Goal: Check status

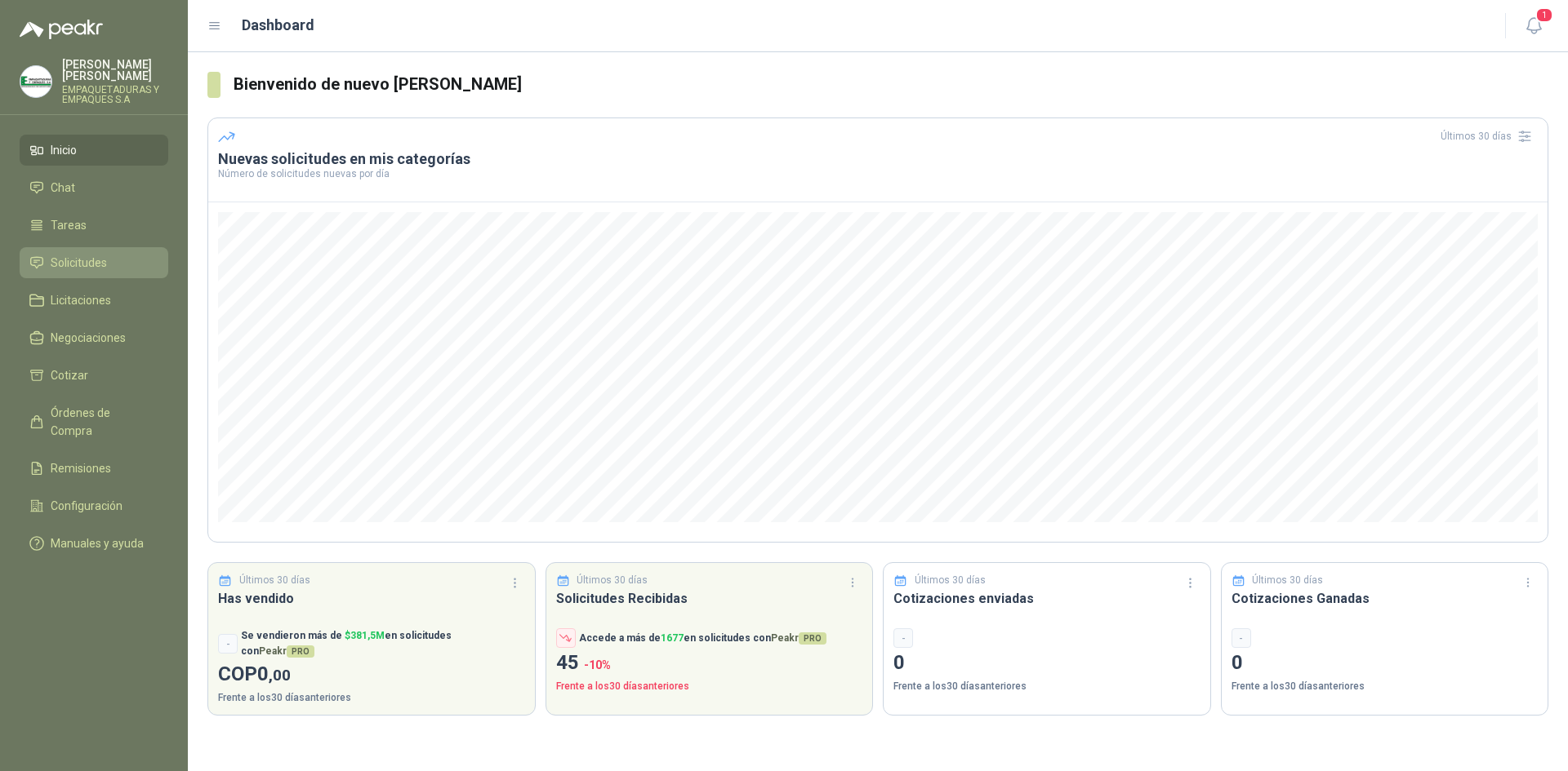
click at [100, 254] on span "Solicitudes" at bounding box center [79, 262] width 56 height 18
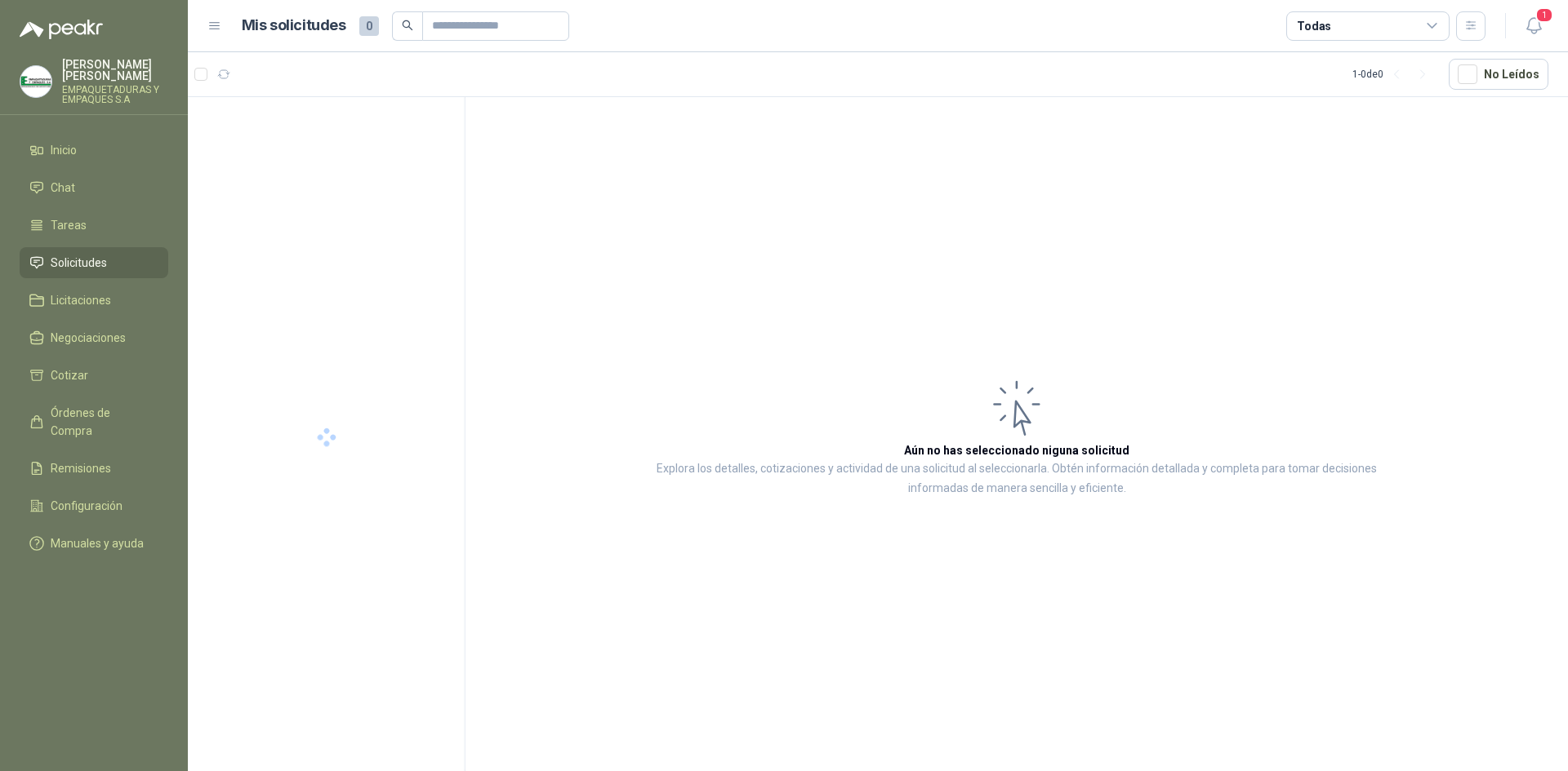
click at [1018, 426] on icon at bounding box center [1017, 408] width 66 height 67
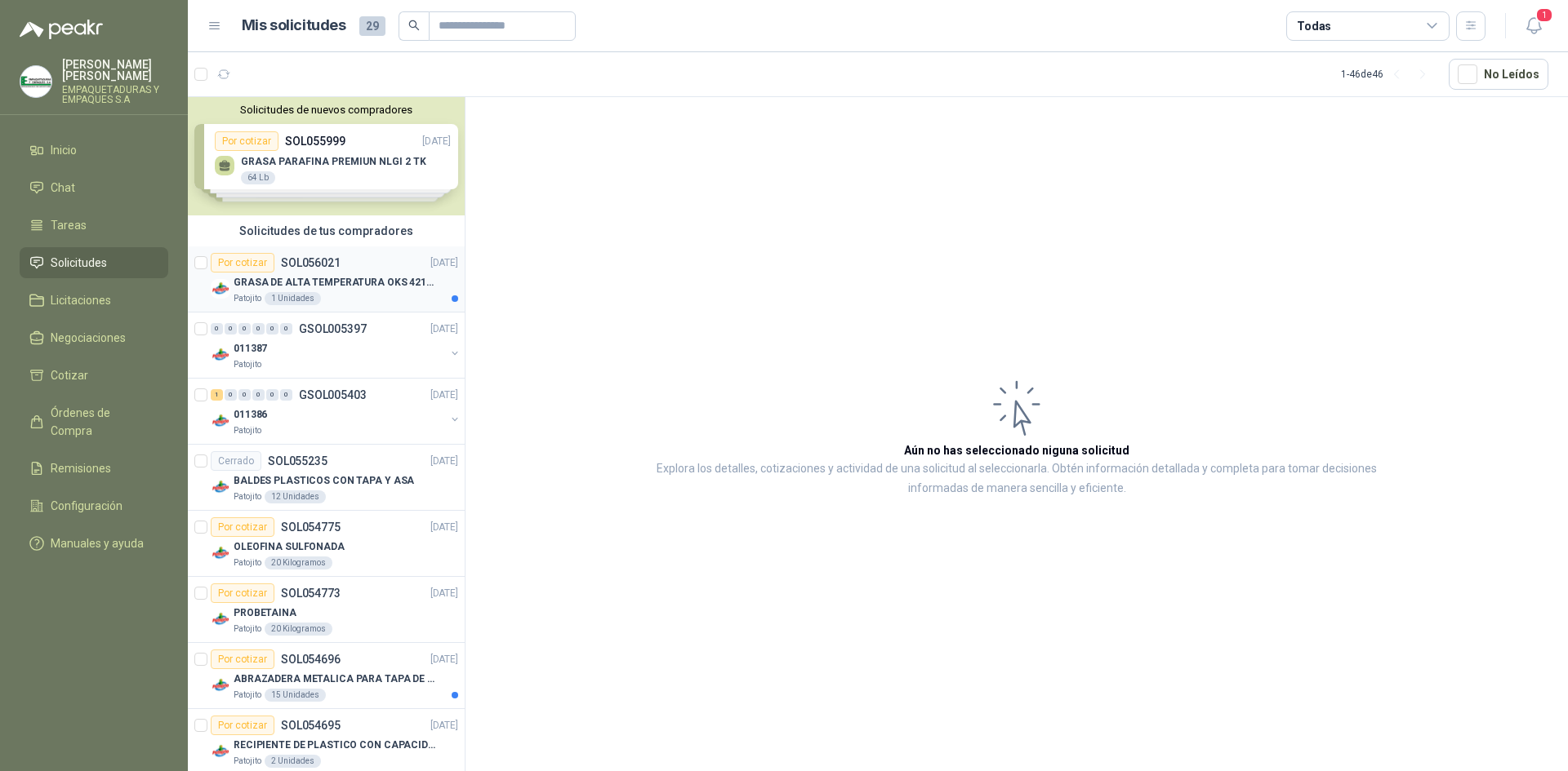
click at [358, 253] on div "Por cotizar SOL056021 [DATE]" at bounding box center [335, 262] width 247 height 20
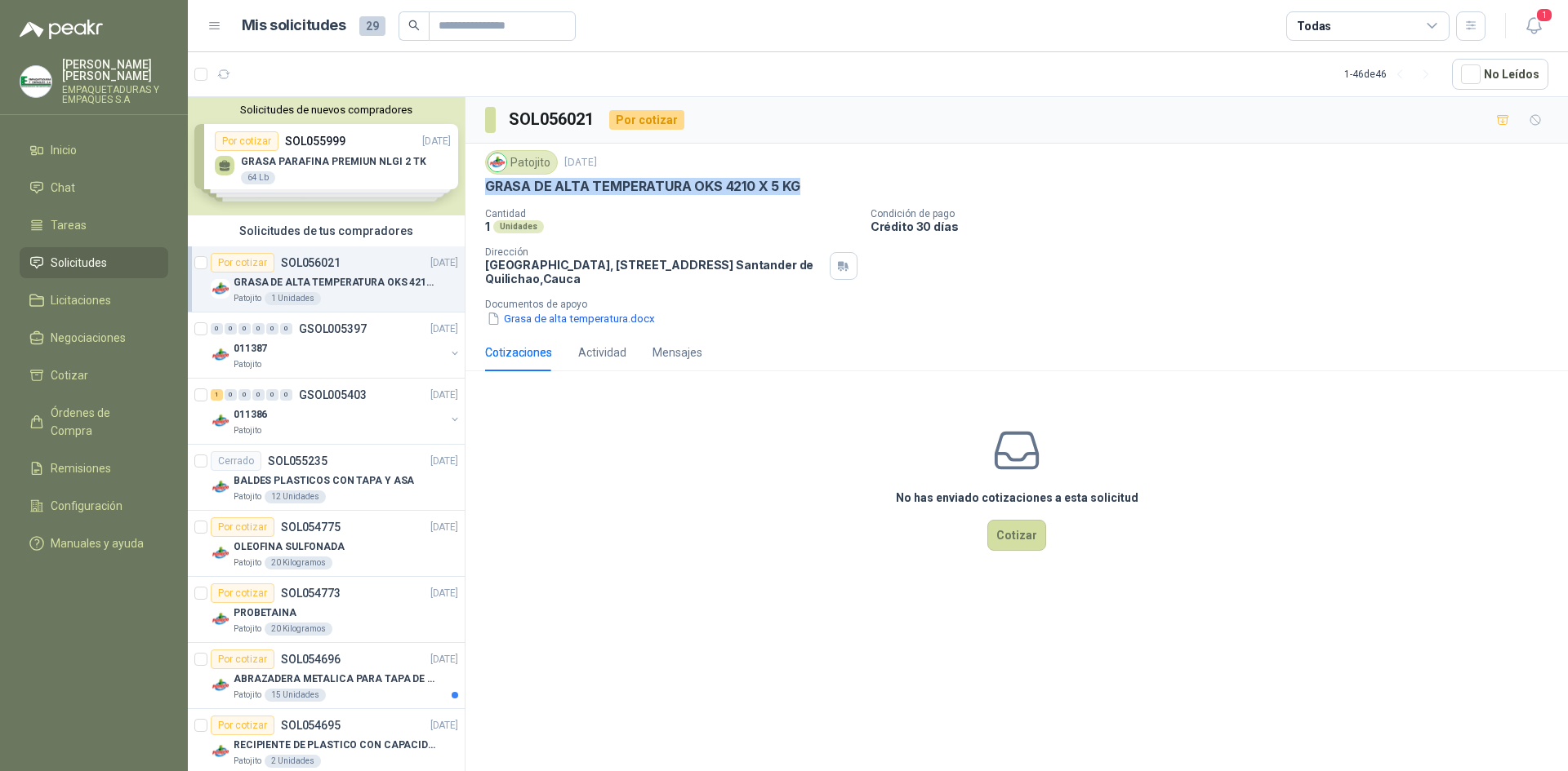
drag, startPoint x: 799, startPoint y: 190, endPoint x: 473, endPoint y: 189, distance: 326.0
click at [473, 189] on div "Patojito [DATE] GRASA DE ALTA TEMPERATURA OKS 4210 X 5 KG Cantidad 1 Unidades C…" at bounding box center [1017, 238] width 1102 height 190
copy p "GRASA DE ALTA TEMPERATURA OKS 4210 X 5 KG"
